Goal: Transaction & Acquisition: Download file/media

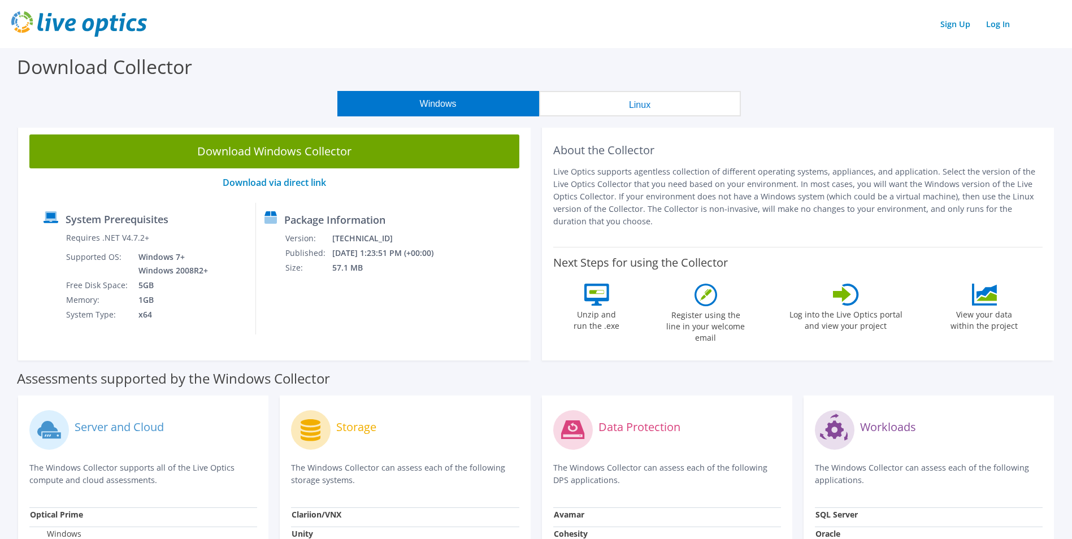
click at [380, 326] on div "Package Information Version: [TECHNICAL_ID] Published: [DATE] 1:23:51 PM (+00:0…" at bounding box center [346, 269] width 181 height 132
